Goal: Navigation & Orientation: Find specific page/section

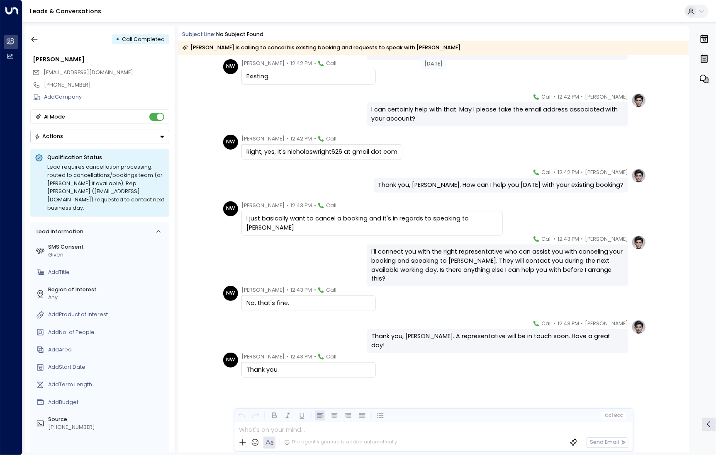
scroll to position [138, 0]
click at [35, 40] on icon "button" at bounding box center [34, 39] width 8 height 8
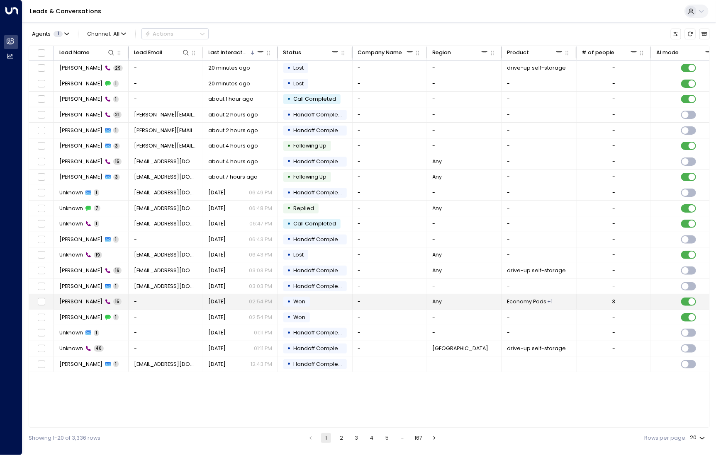
click at [93, 299] on span "[PERSON_NAME]" at bounding box center [80, 301] width 43 height 7
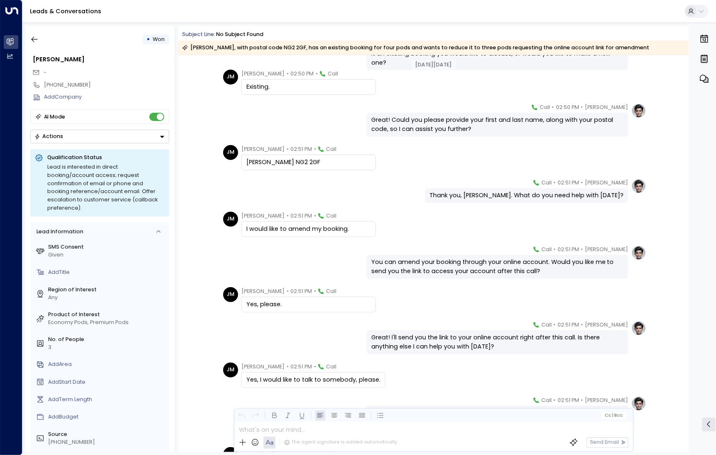
scroll to position [71, 0]
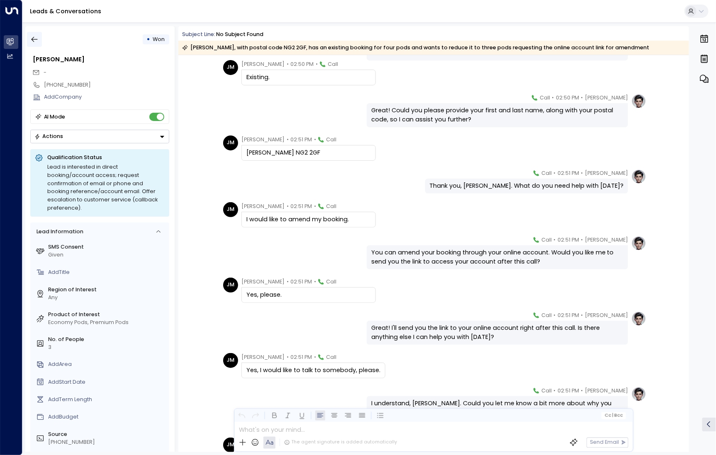
click at [41, 40] on button "button" at bounding box center [34, 39] width 15 height 15
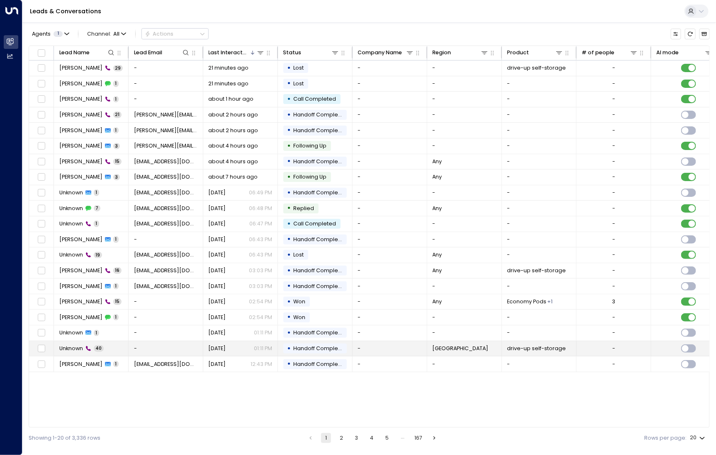
click at [74, 348] on span "Unknown" at bounding box center [71, 348] width 24 height 7
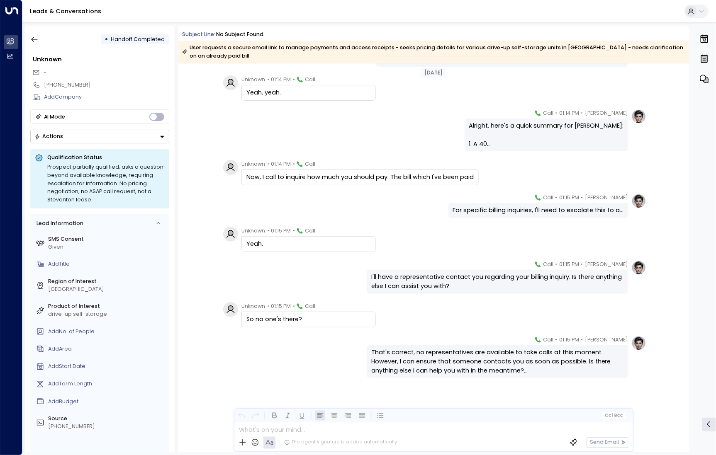
scroll to position [1228, 0]
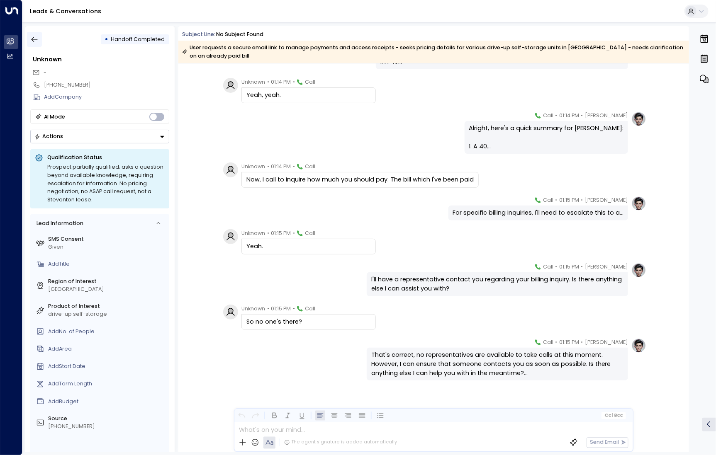
click at [30, 37] on icon "button" at bounding box center [34, 39] width 8 height 8
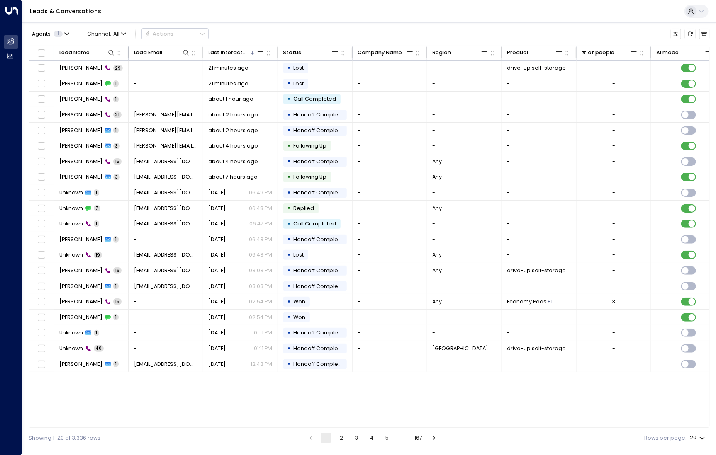
click at [343, 438] on button "2" at bounding box center [341, 438] width 10 height 10
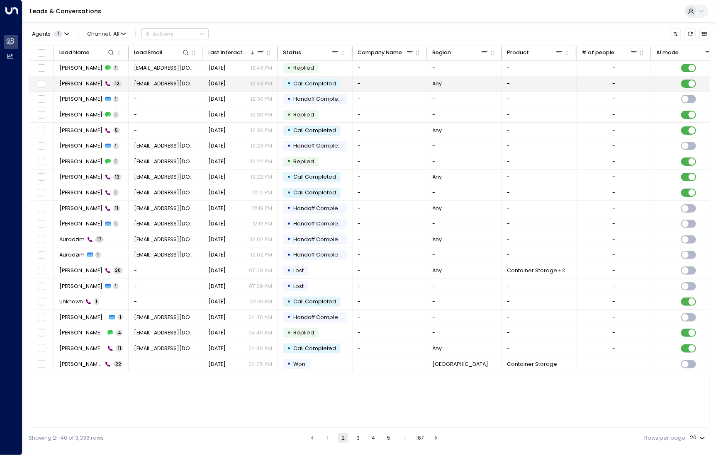
click at [94, 82] on span "[PERSON_NAME]" at bounding box center [80, 83] width 43 height 7
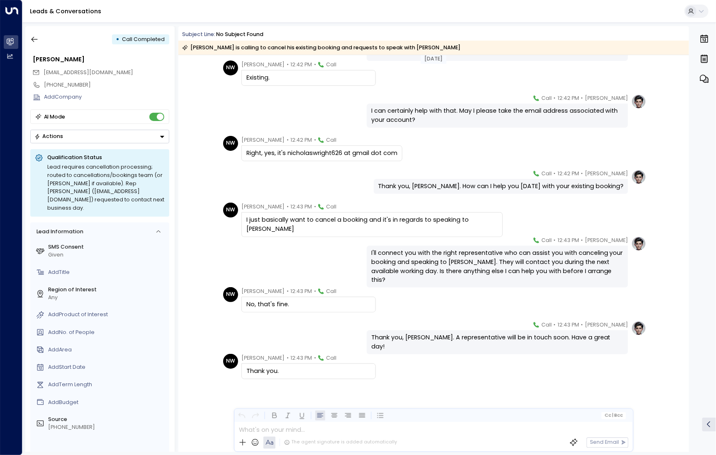
scroll to position [139, 0]
click at [30, 34] on button "button" at bounding box center [34, 39] width 15 height 15
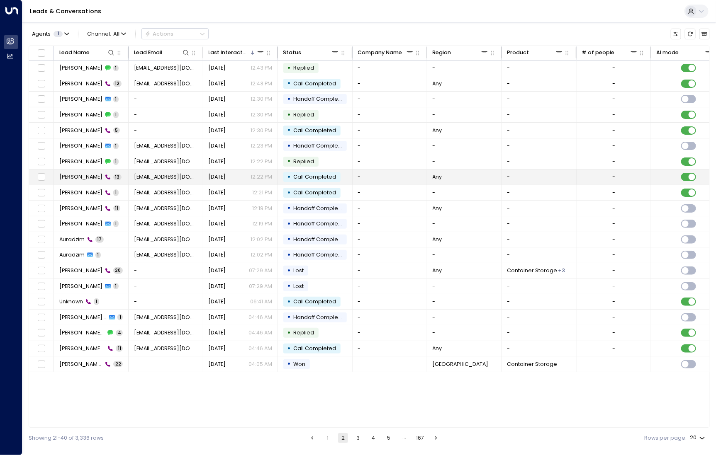
click at [73, 175] on span "[PERSON_NAME]" at bounding box center [80, 176] width 43 height 7
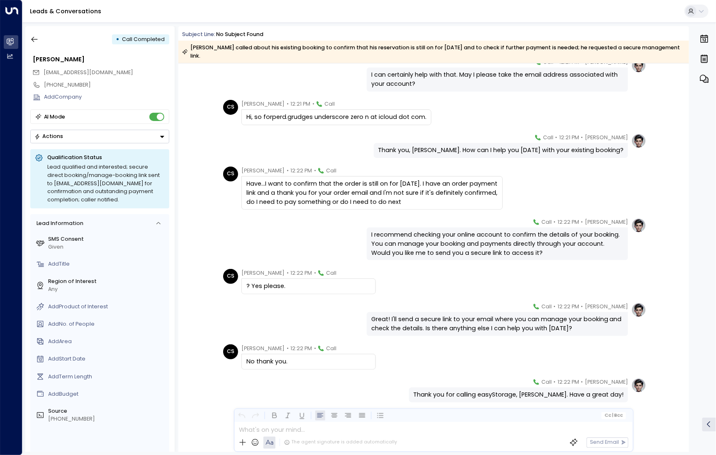
scroll to position [198, 0]
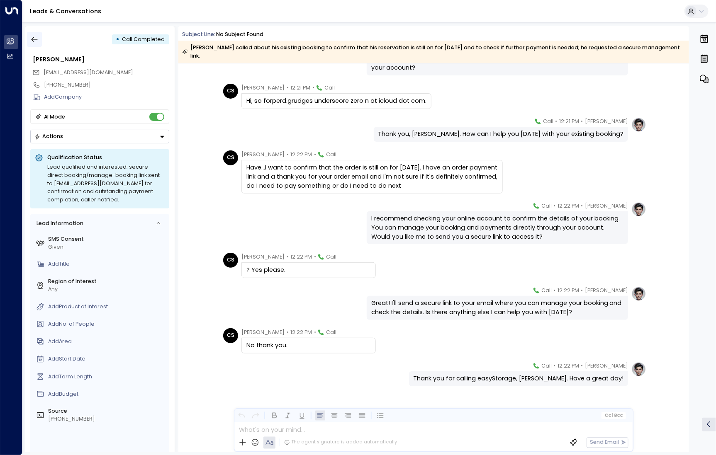
click at [32, 44] on button "button" at bounding box center [34, 39] width 15 height 15
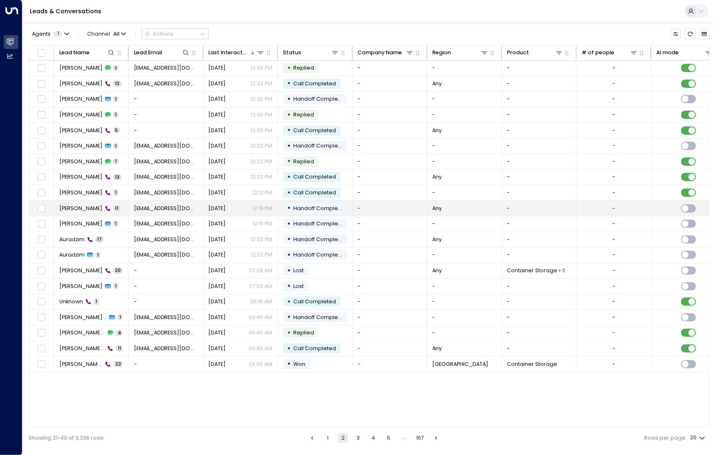
click at [80, 208] on span "[PERSON_NAME]" at bounding box center [80, 208] width 43 height 7
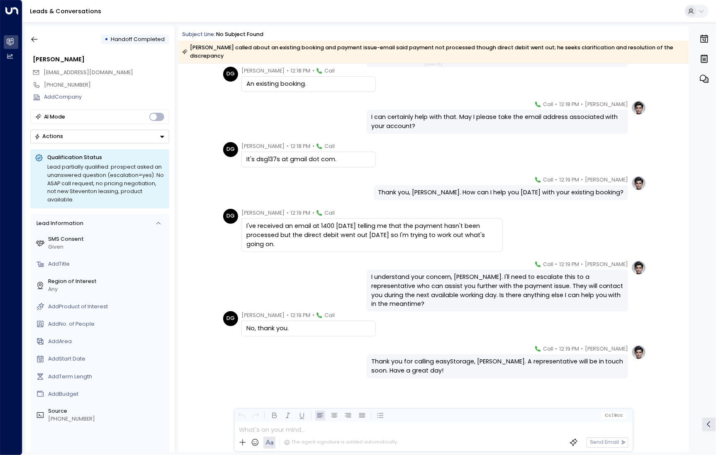
scroll to position [140, 0]
click at [30, 39] on icon "button" at bounding box center [34, 39] width 8 height 8
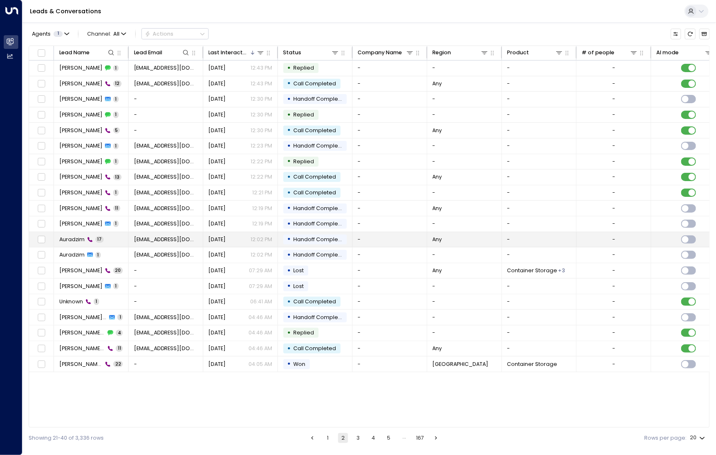
click at [75, 241] on span "Auradzim" at bounding box center [71, 239] width 25 height 7
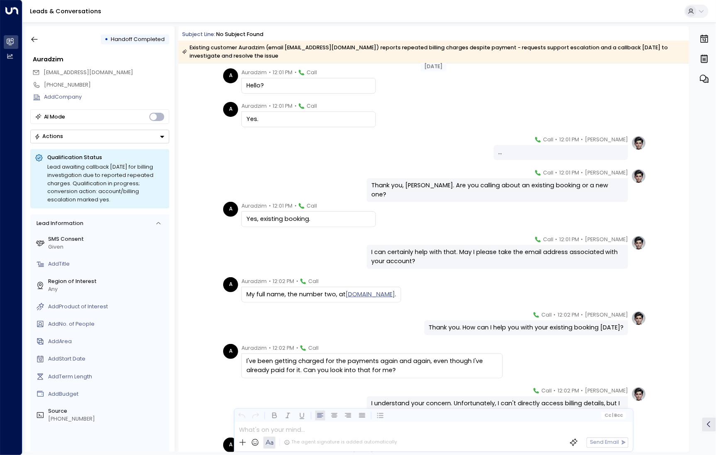
scroll to position [284, 0]
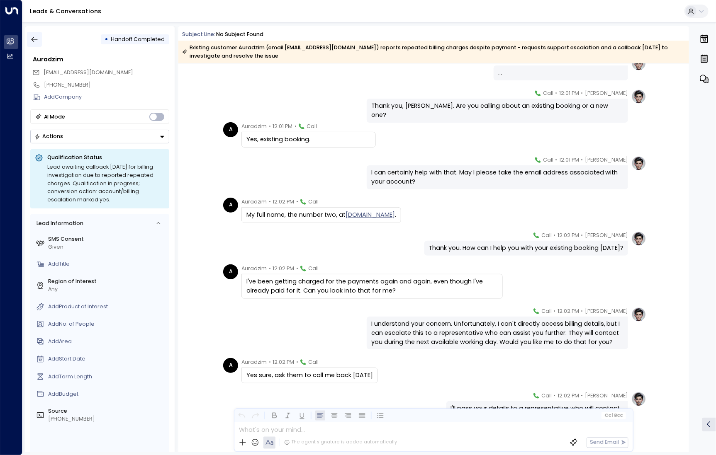
click at [36, 43] on icon "button" at bounding box center [34, 39] width 8 height 8
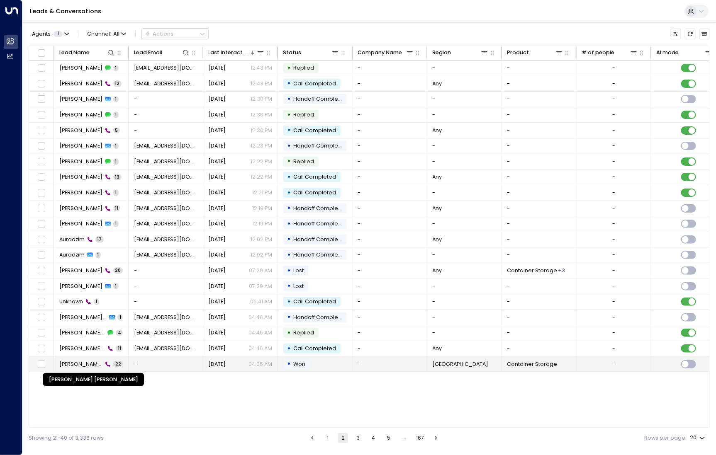
click at [76, 365] on span "[PERSON_NAME] [PERSON_NAME]" at bounding box center [81, 364] width 44 height 7
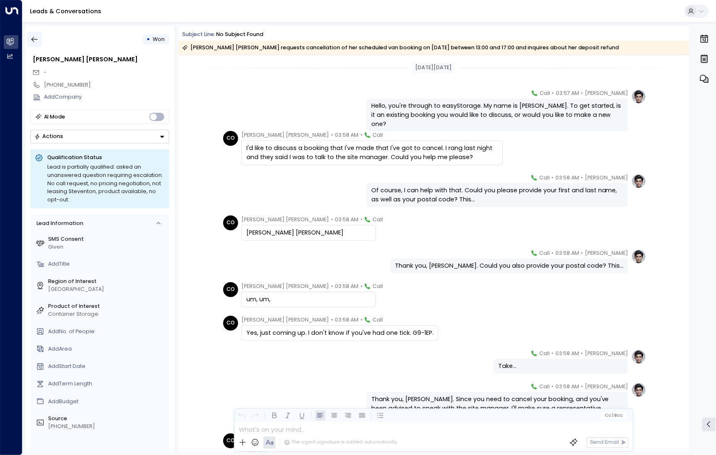
click at [35, 41] on icon "button" at bounding box center [34, 39] width 8 height 8
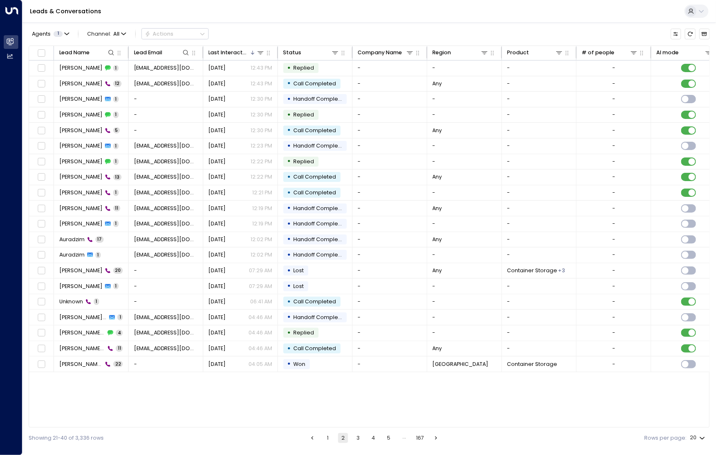
click at [351, 435] on ul "1 2 3 4 5 … 167" at bounding box center [374, 438] width 134 height 10
click at [359, 435] on button "3" at bounding box center [358, 438] width 10 height 10
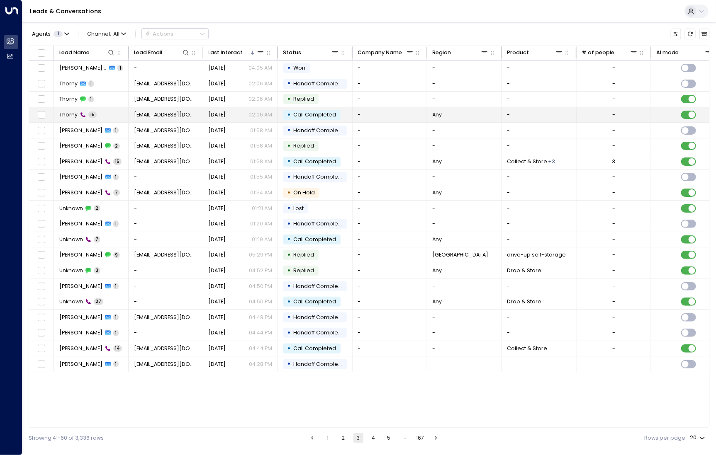
click at [101, 113] on td "Thorny 15" at bounding box center [91, 114] width 75 height 15
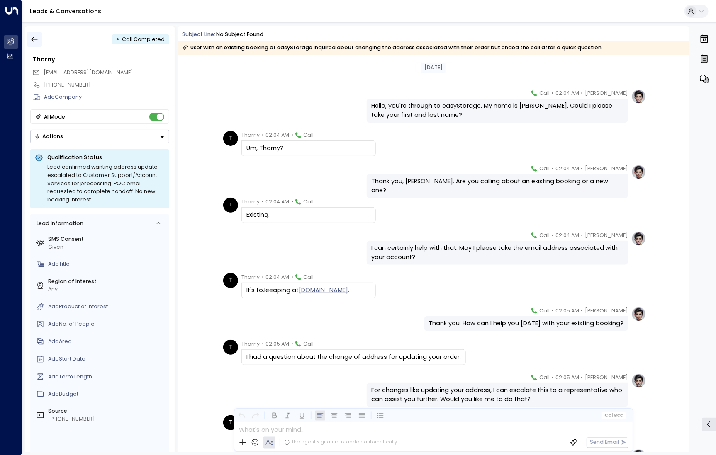
click at [39, 43] on button "button" at bounding box center [34, 39] width 15 height 15
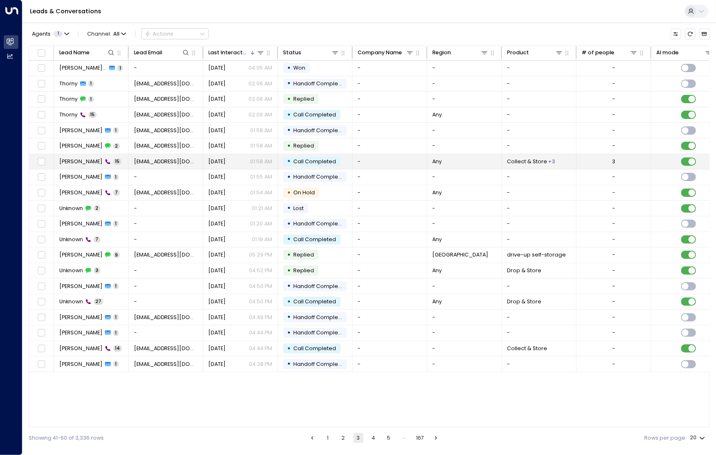
click at [74, 158] on span "[PERSON_NAME]" at bounding box center [80, 161] width 43 height 7
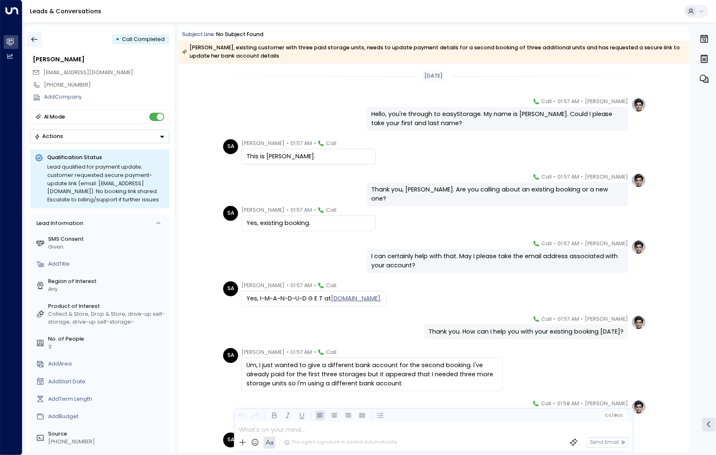
click at [36, 38] on icon "button" at bounding box center [34, 39] width 8 height 8
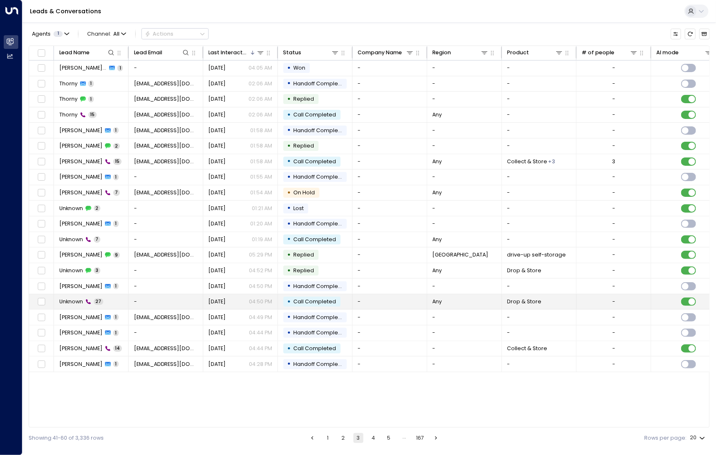
click at [78, 303] on span "Unknown" at bounding box center [71, 301] width 24 height 7
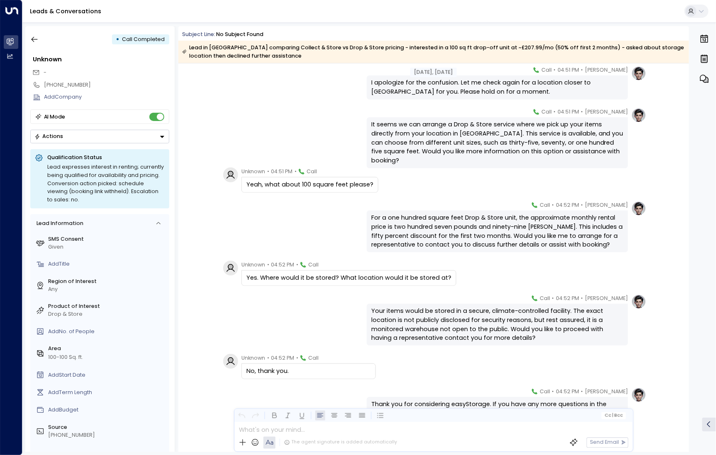
scroll to position [851, 0]
